Goal: Task Accomplishment & Management: Use online tool/utility

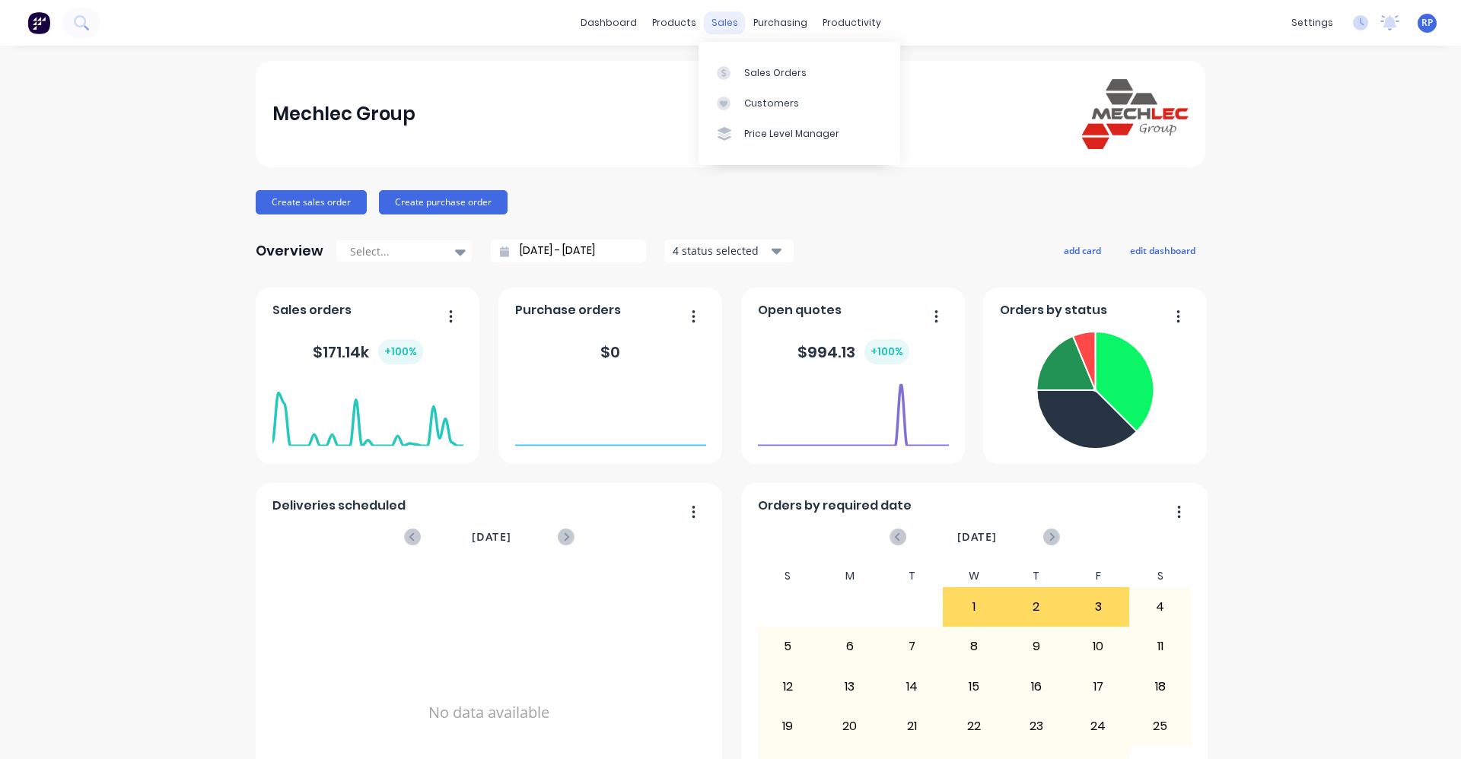
click at [711, 21] on div "sales" at bounding box center [725, 22] width 42 height 23
click at [752, 88] on link "Customers" at bounding box center [799, 103] width 202 height 30
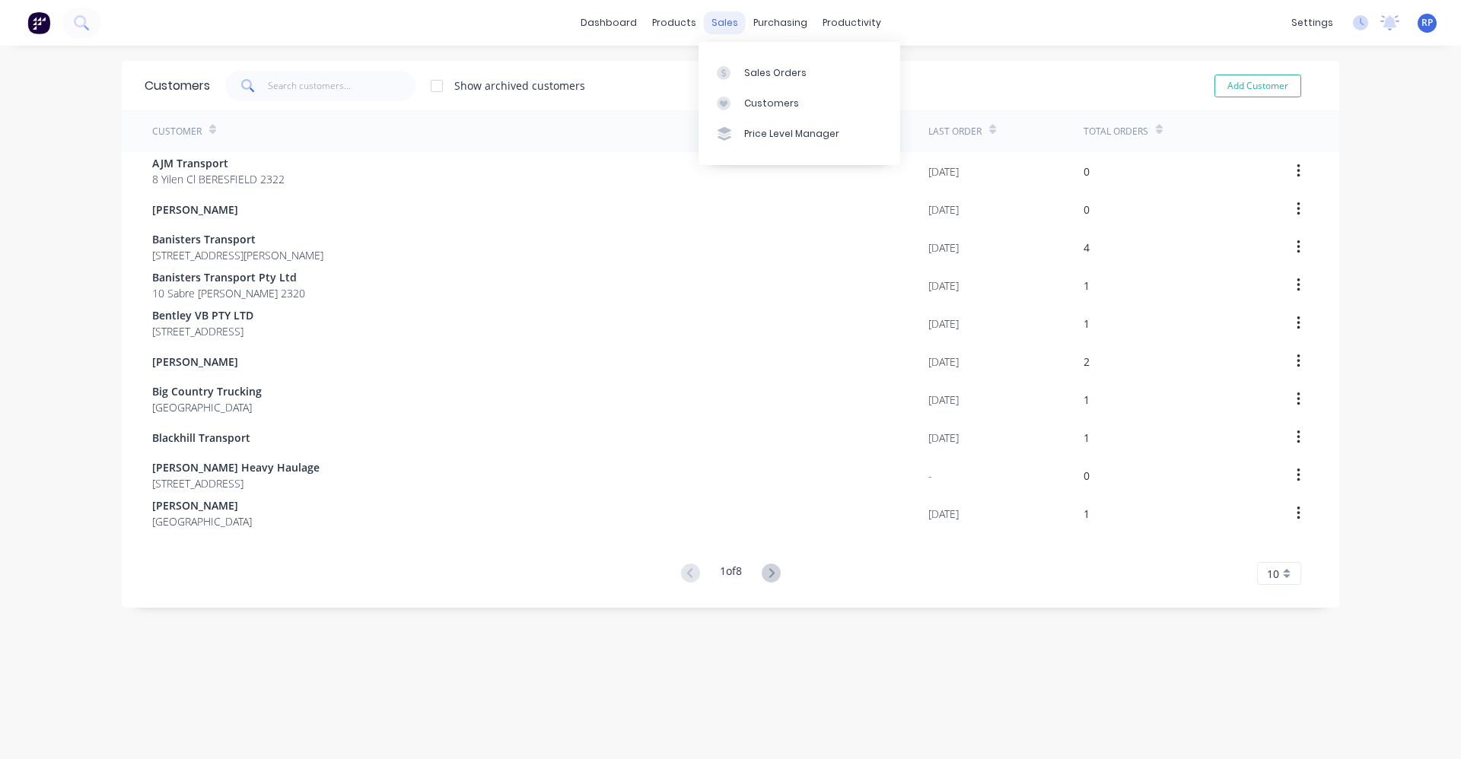
click at [708, 20] on div "sales" at bounding box center [725, 22] width 42 height 23
click at [745, 74] on div "Sales Orders" at bounding box center [775, 73] width 62 height 14
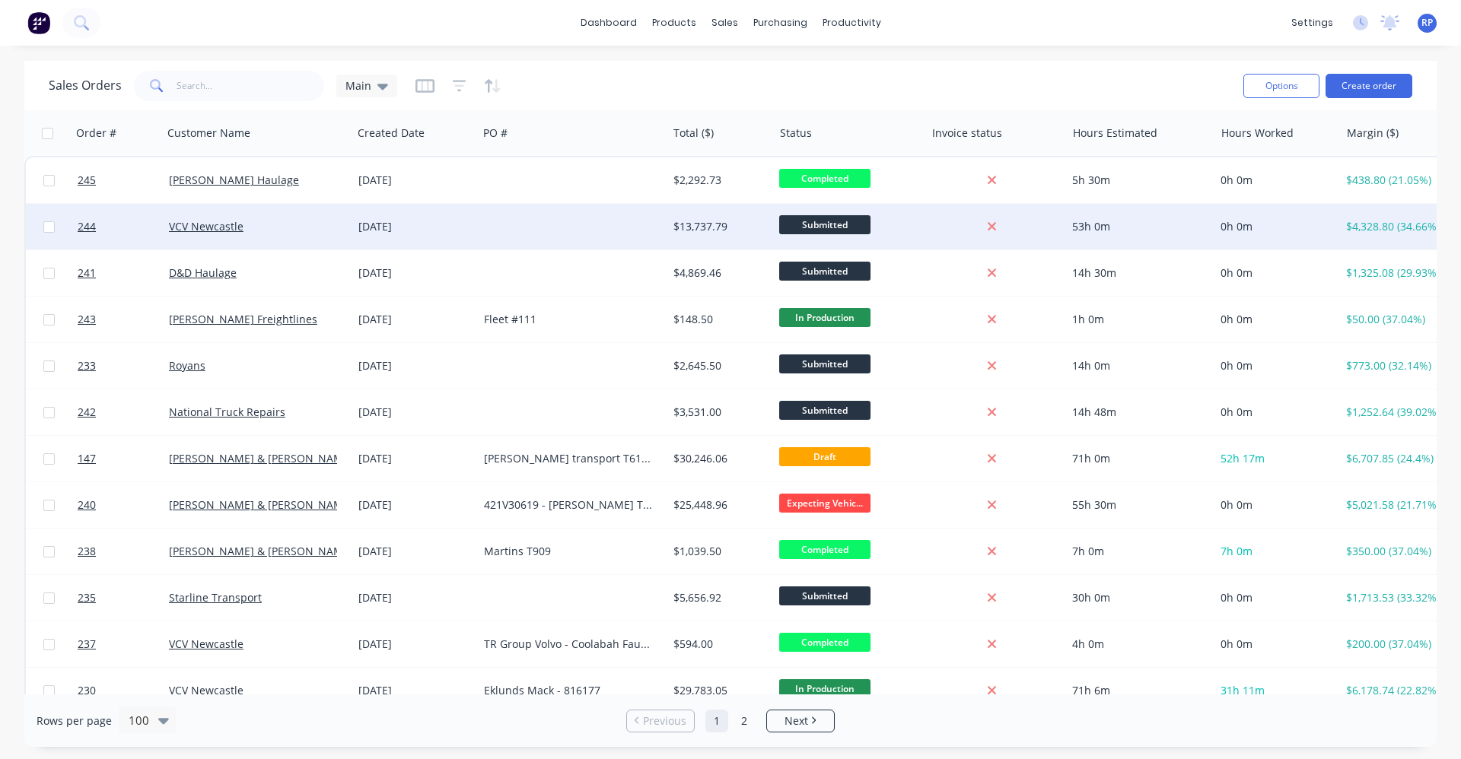
click at [310, 234] on div "VCV Newcastle" at bounding box center [253, 226] width 168 height 15
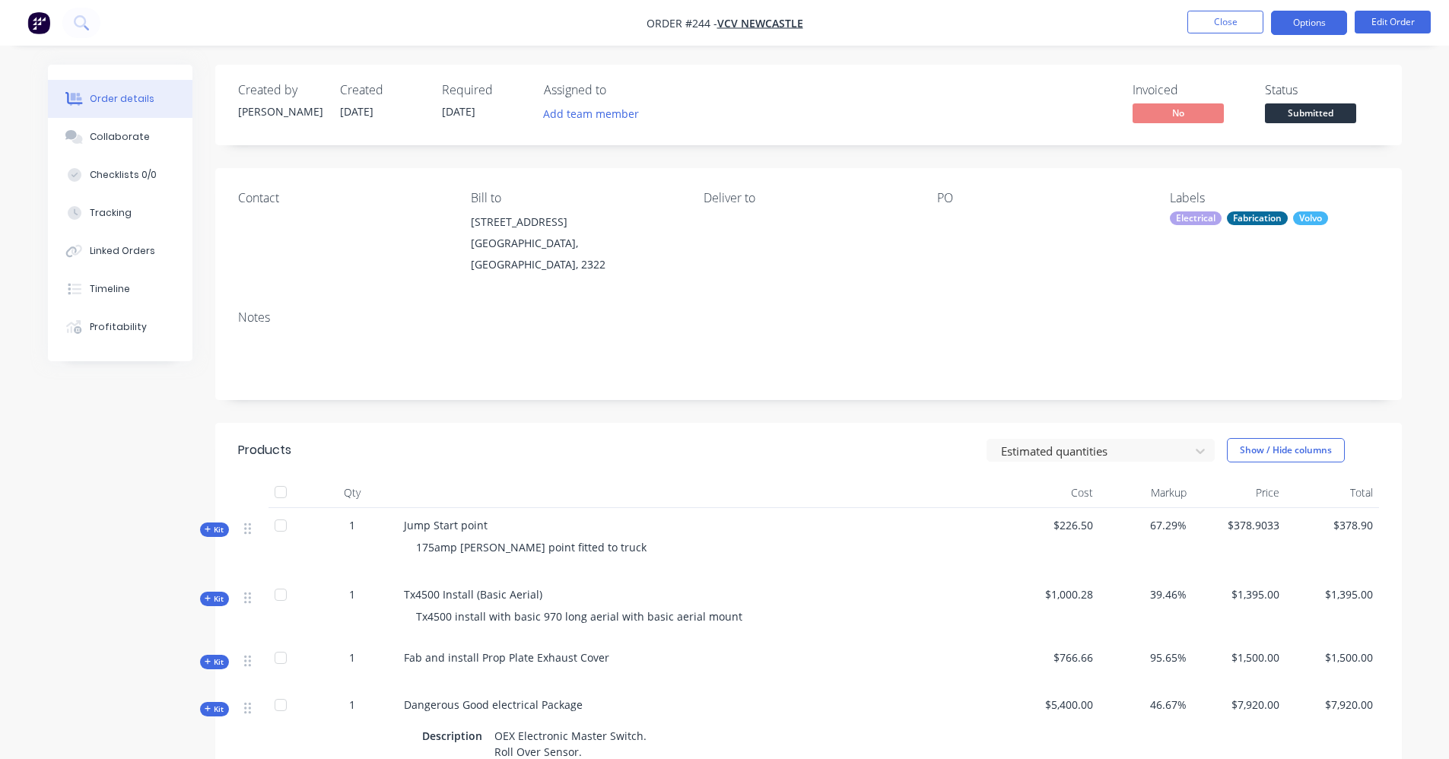
click at [1300, 13] on button "Options" at bounding box center [1309, 23] width 76 height 24
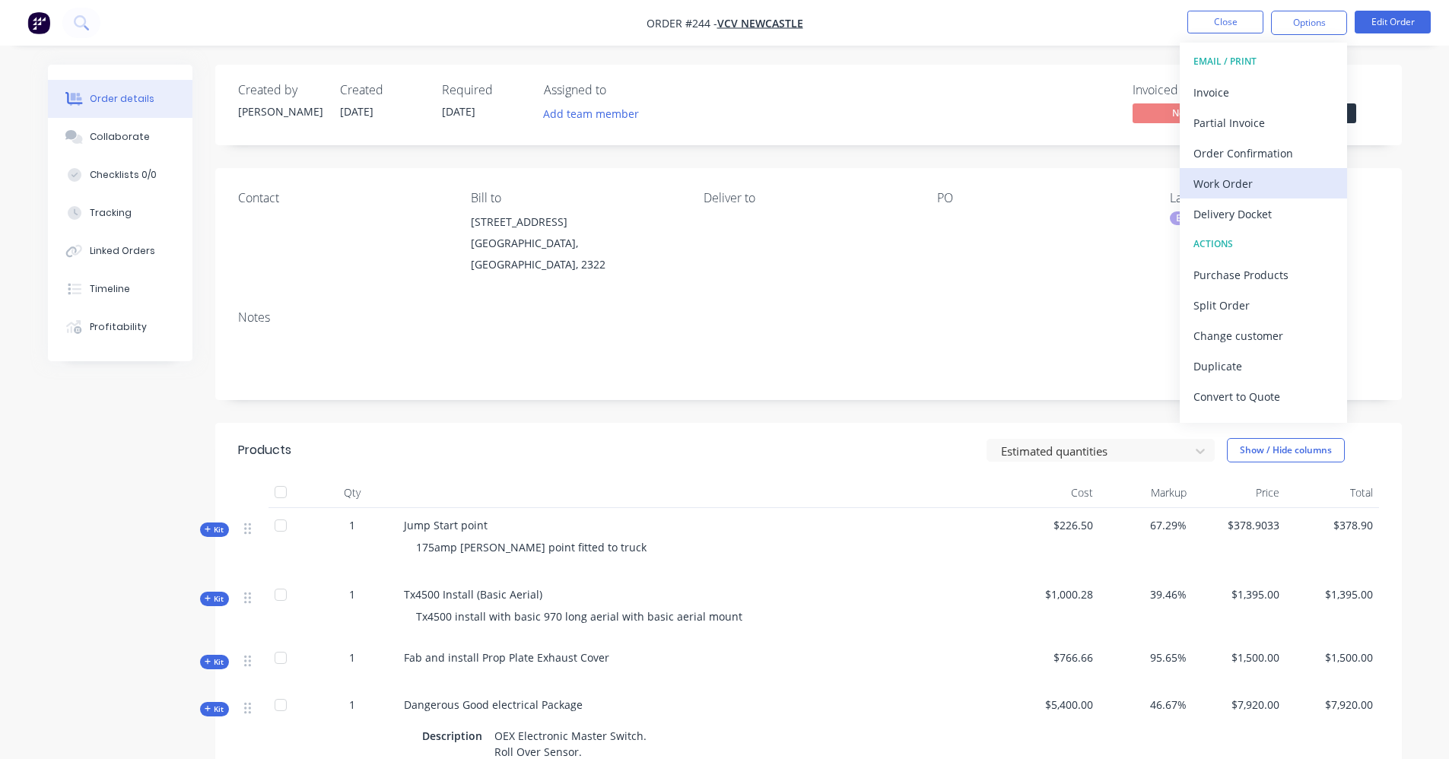
click at [1259, 181] on div "Work Order" at bounding box center [1264, 184] width 140 height 22
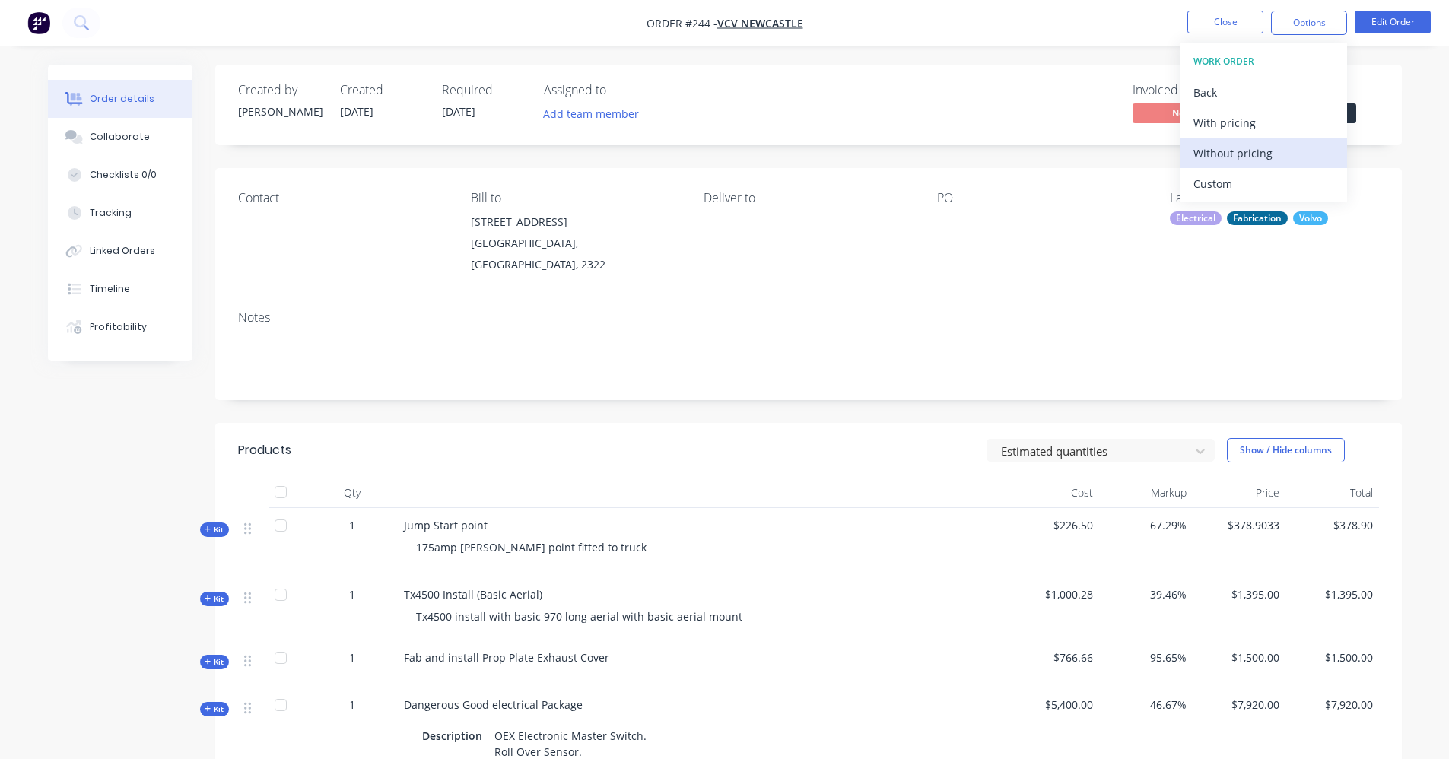
click at [1263, 142] on div "Without pricing" at bounding box center [1264, 153] width 140 height 22
click at [501, 587] on div "Tx4500 Install (Basic Aerial) Tx4500 install with basic 970 long aerial with ba…" at bounding box center [702, 608] width 609 height 63
